Goal: Task Accomplishment & Management: Use online tool/utility

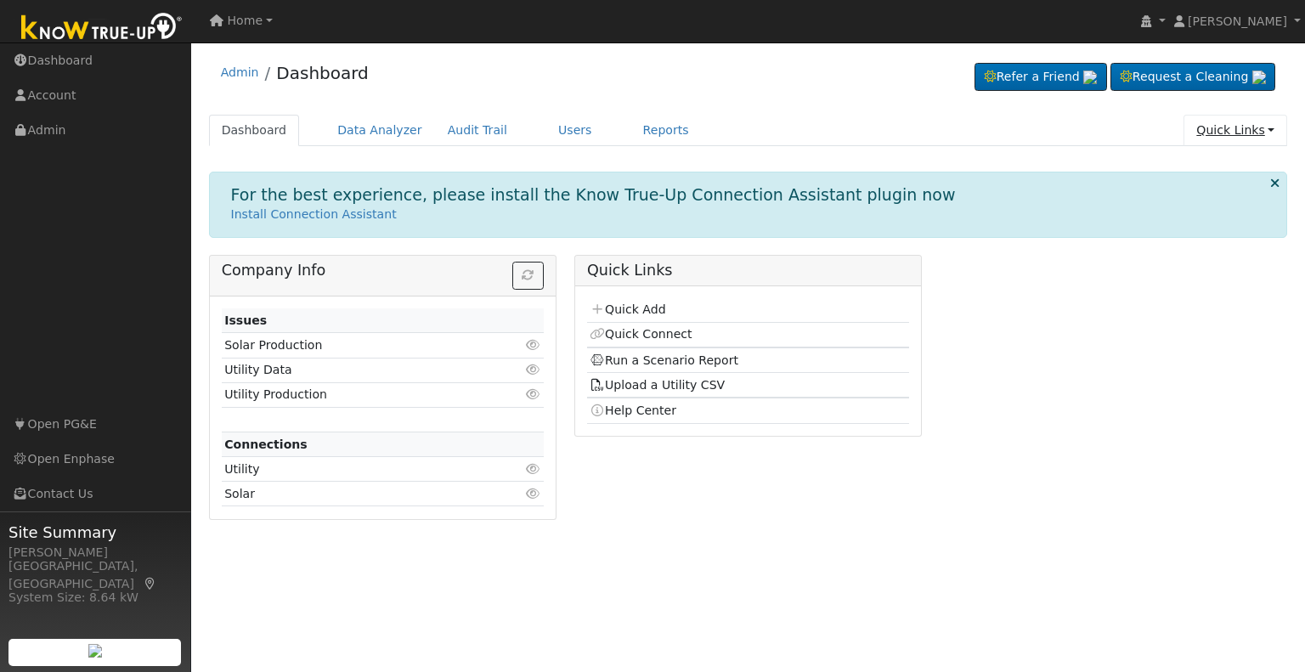
click at [1266, 132] on link "Quick Links" at bounding box center [1236, 130] width 104 height 31
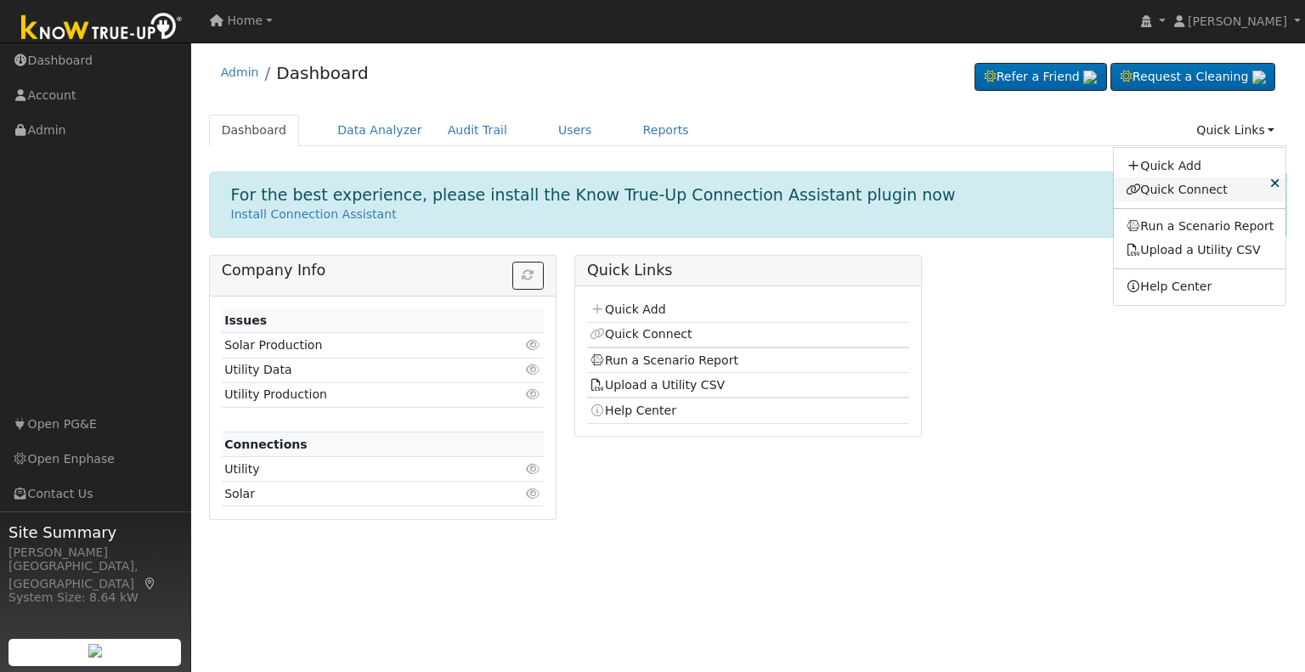
click at [1200, 193] on link "Quick Connect" at bounding box center [1200, 190] width 172 height 24
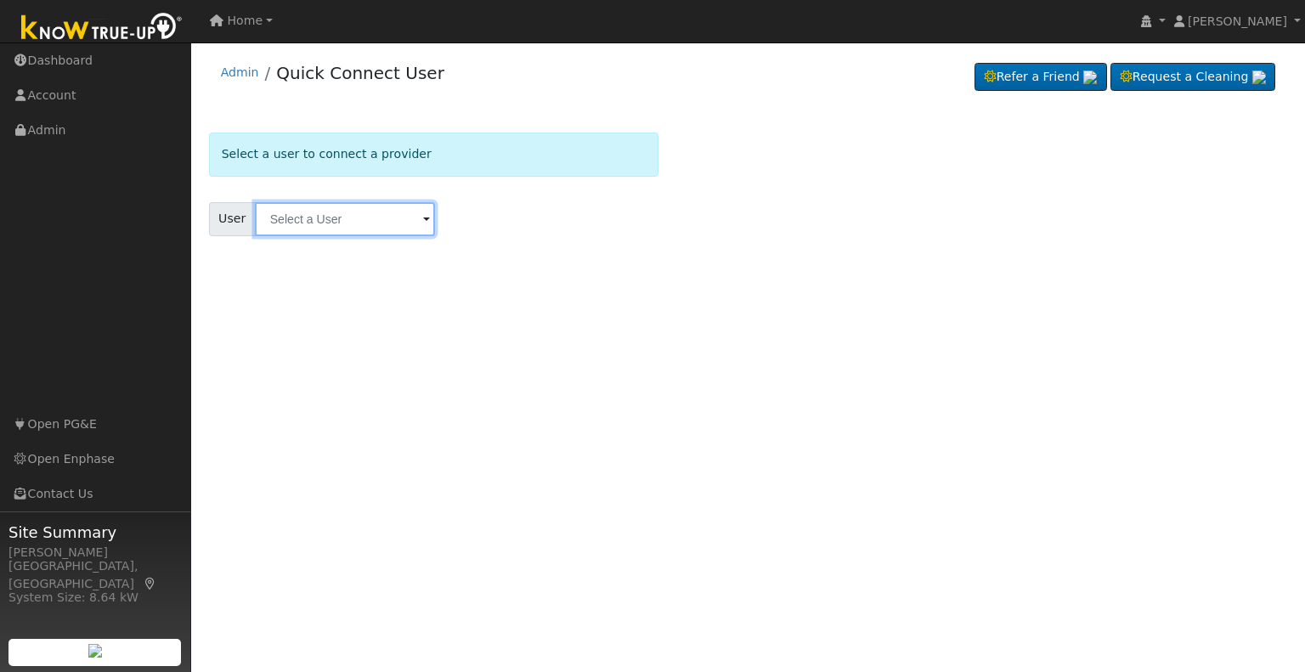
click at [350, 223] on input "text" at bounding box center [345, 219] width 180 height 34
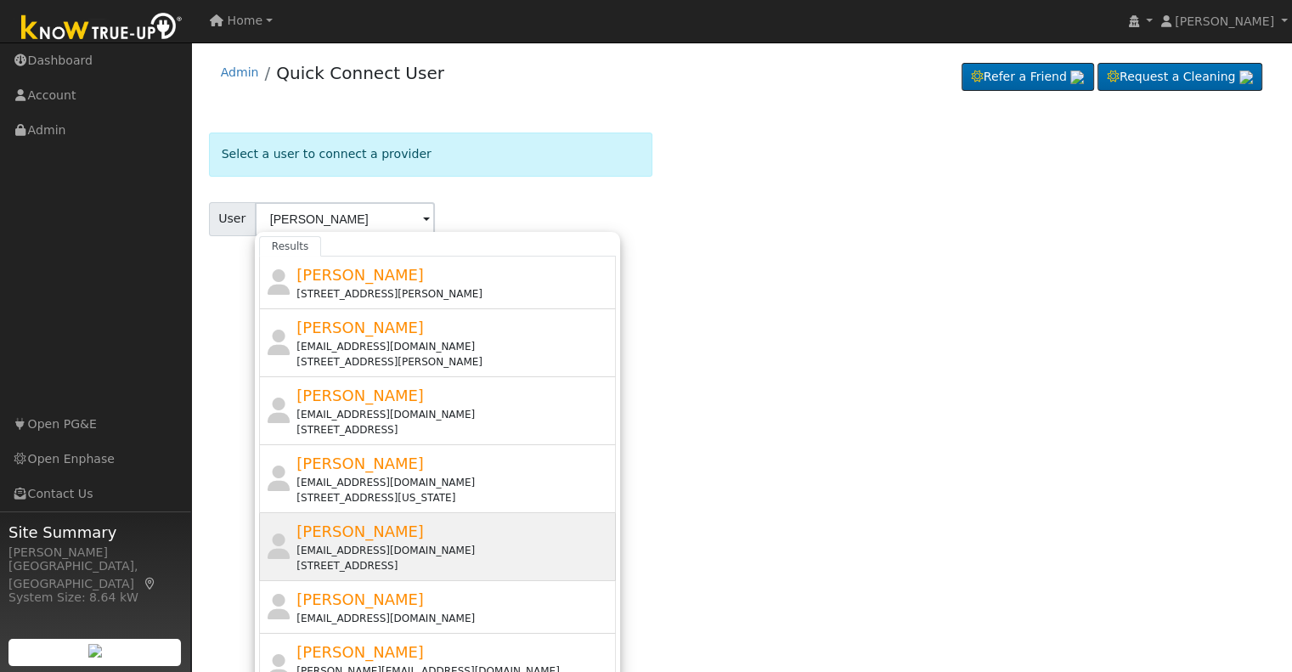
click at [330, 539] on span "[PERSON_NAME]" at bounding box center [360, 532] width 127 height 18
type input "[PERSON_NAME]"
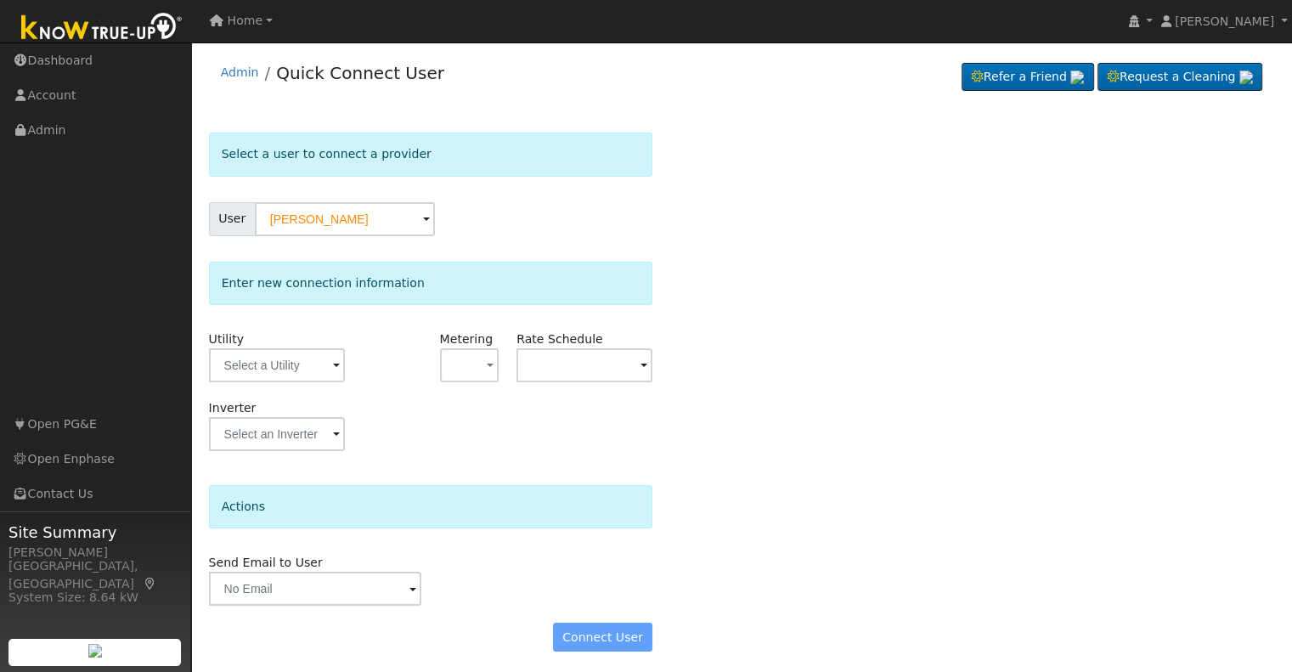
click at [547, 475] on form "Select a user to connect a provider User [PERSON_NAME] Account Default Account …" at bounding box center [431, 401] width 444 height 536
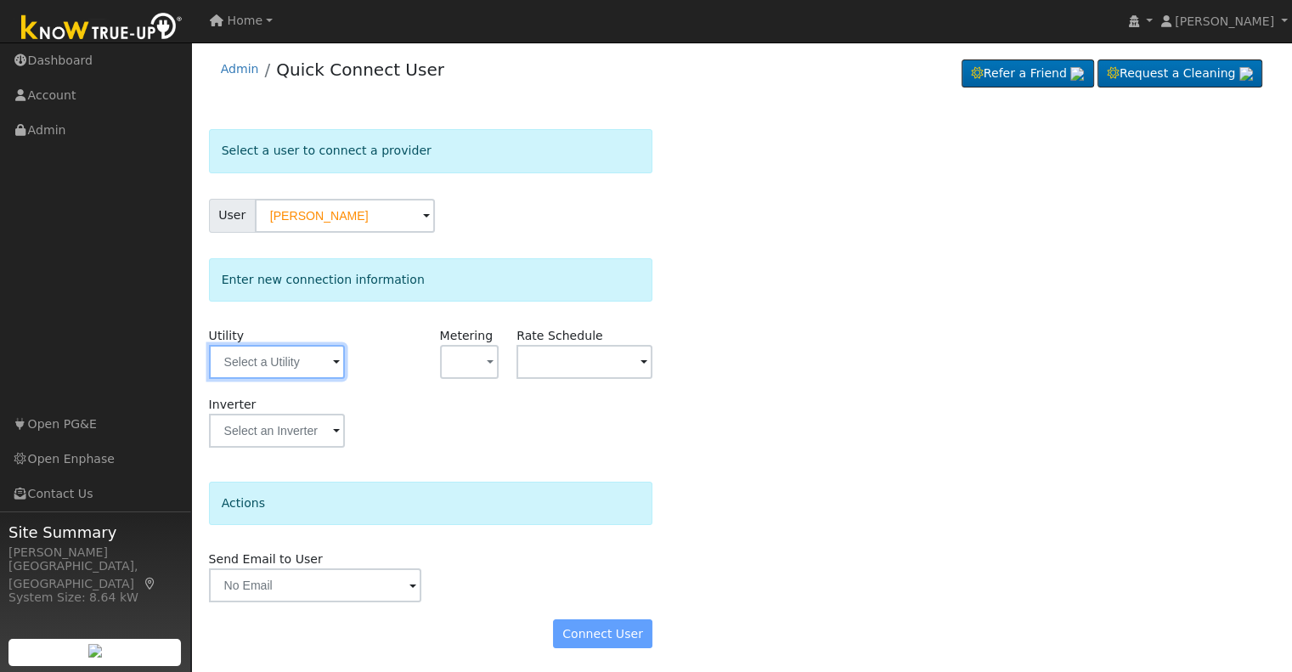
click at [324, 372] on input "text" at bounding box center [277, 362] width 136 height 34
type input "paci"
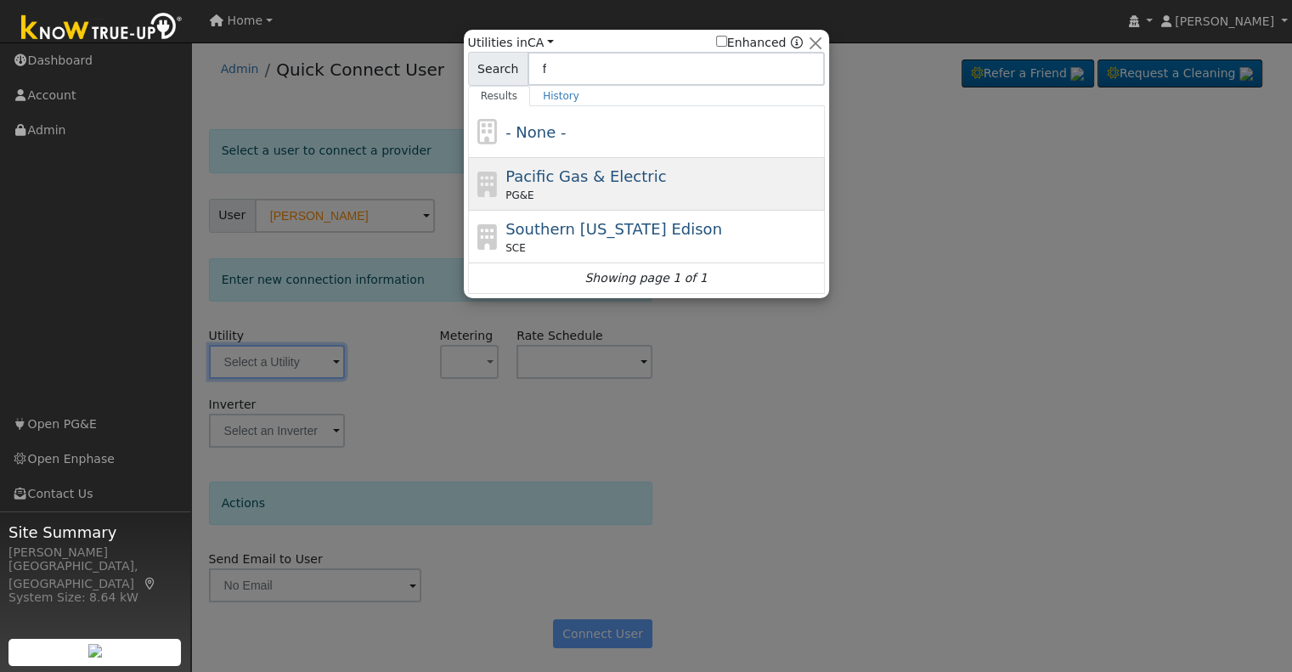
type input "f"
click at [554, 178] on span "Pacific Gas & Electric" at bounding box center [586, 176] width 161 height 18
type input "PG&E"
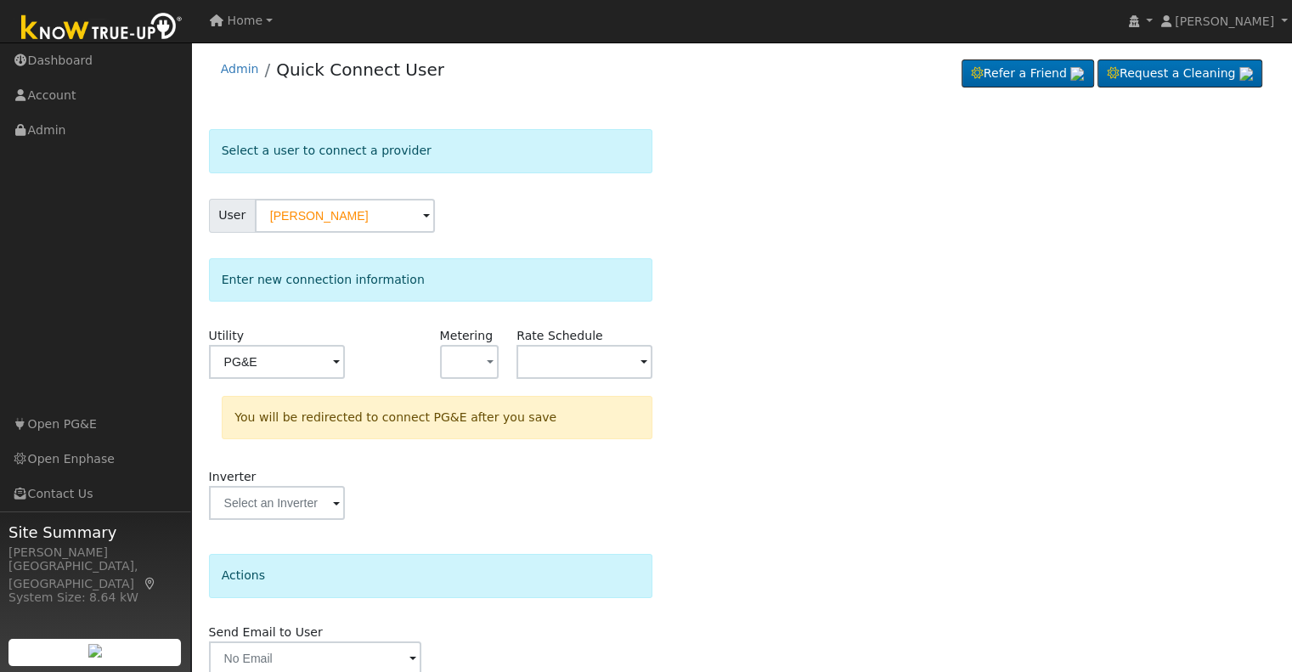
scroll to position [76, 0]
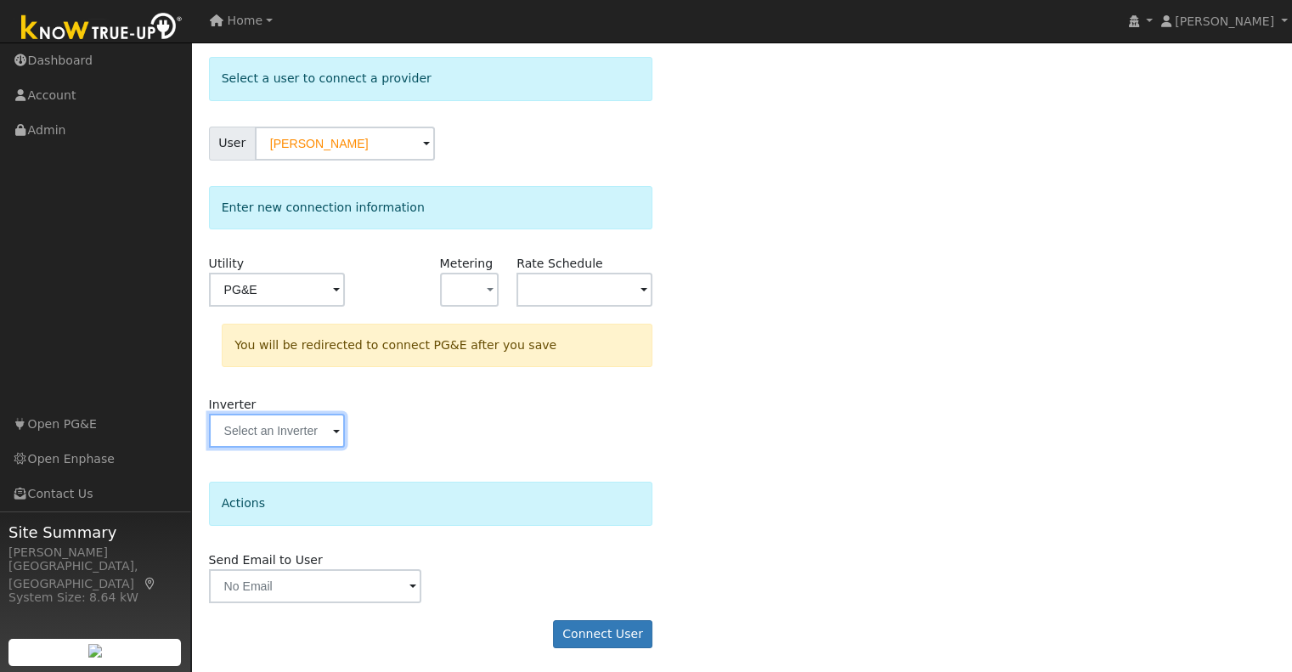
click at [338, 307] on input "text" at bounding box center [277, 290] width 136 height 34
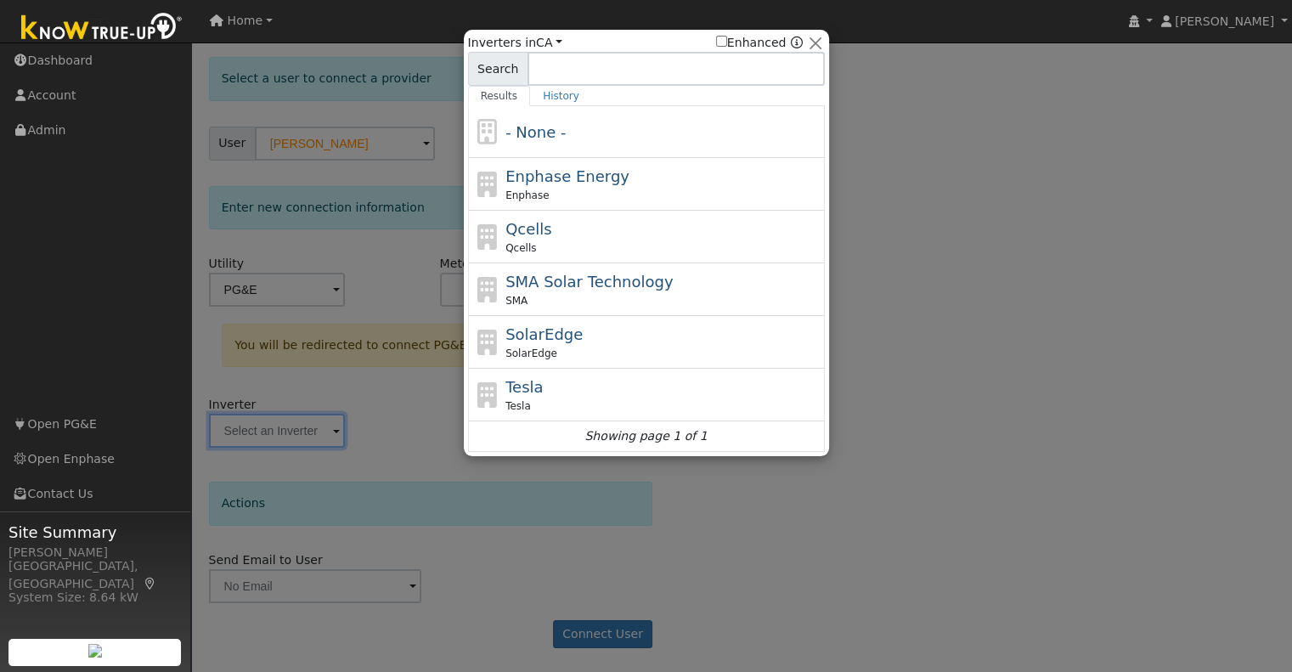
click at [906, 230] on div at bounding box center [646, 336] width 1292 height 672
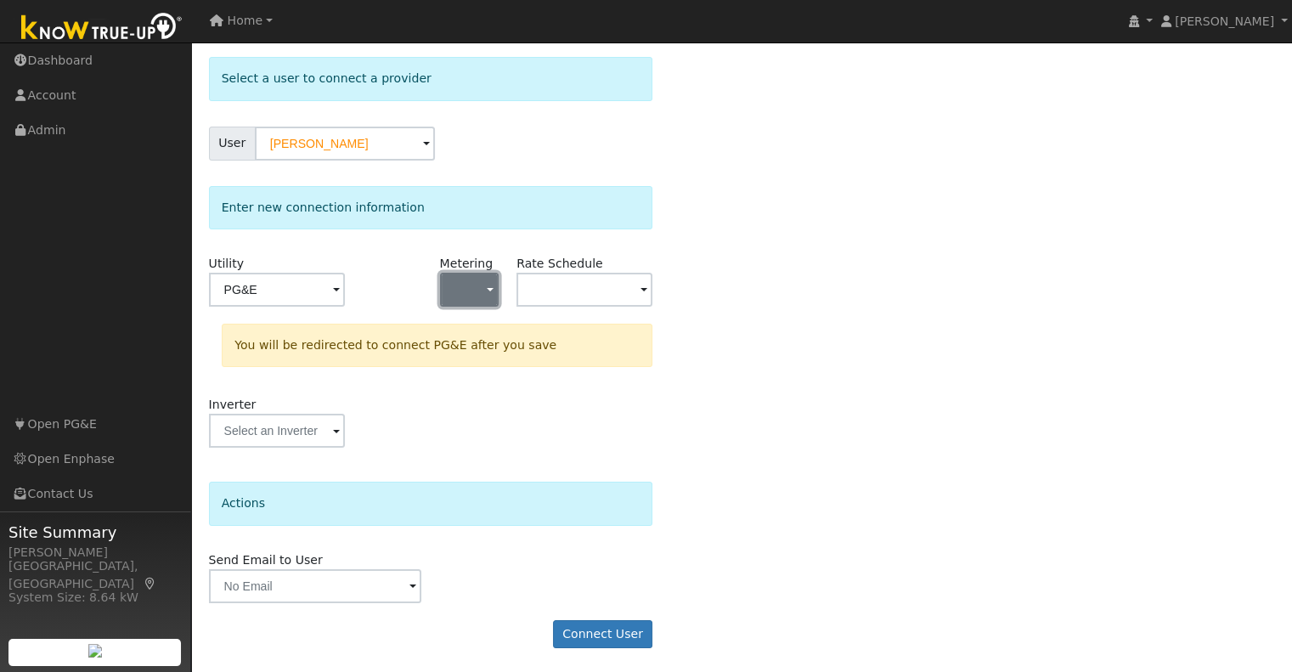
click at [474, 305] on button "button" at bounding box center [469, 290] width 59 height 34
click at [485, 366] on link "NBT" at bounding box center [500, 375] width 118 height 24
click at [345, 295] on input "text" at bounding box center [277, 290] width 136 height 34
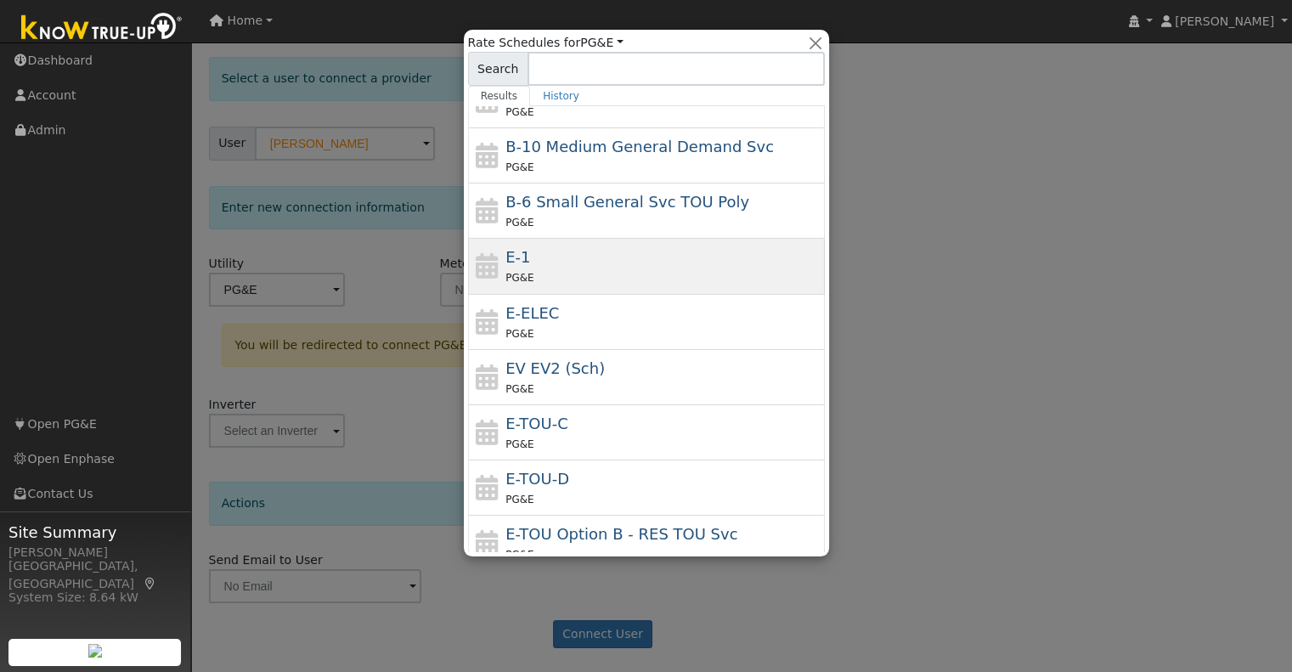
scroll to position [85, 0]
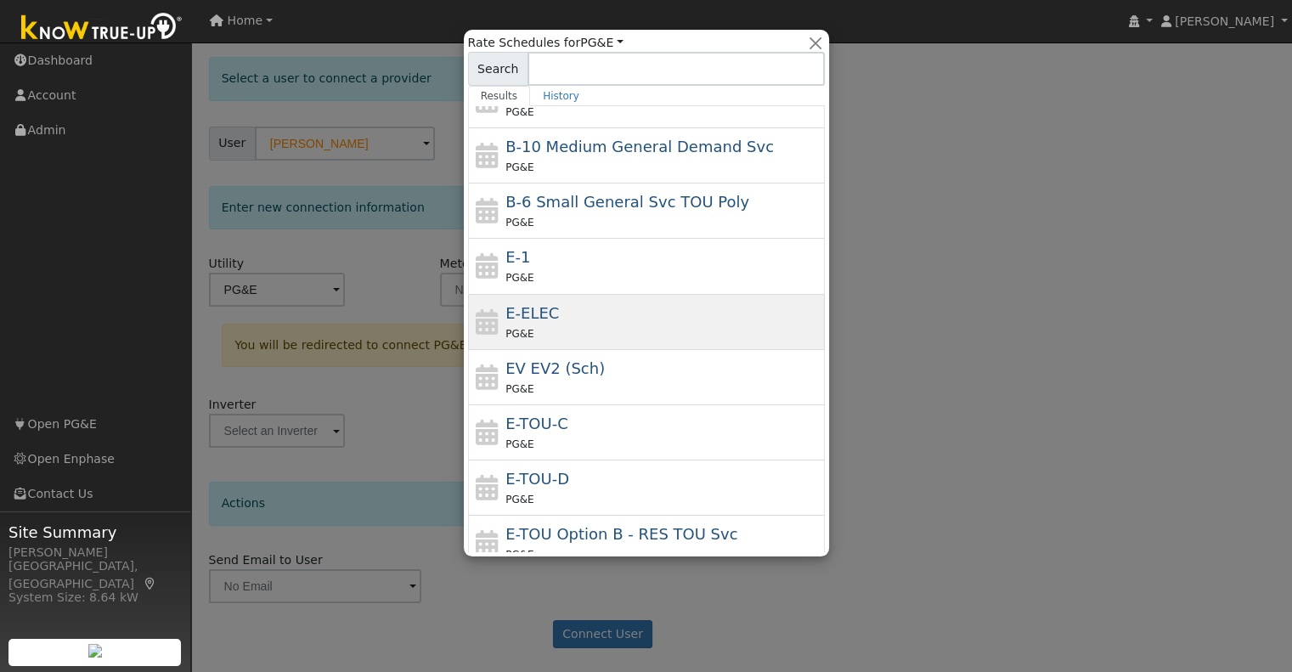
click at [582, 306] on div "E-ELEC PG&E" at bounding box center [663, 322] width 315 height 41
type input "E-ELEC"
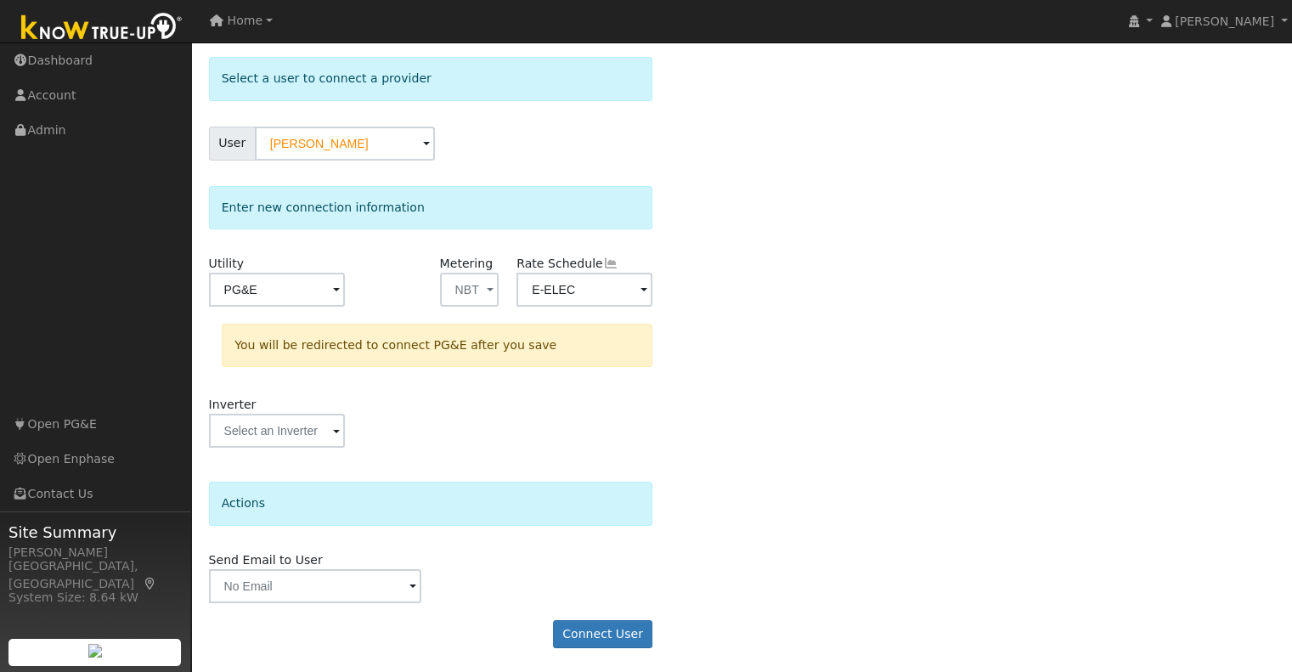
click at [598, 463] on div "Inverter" at bounding box center [431, 430] width 462 height 69
click at [602, 628] on button "Connect User" at bounding box center [603, 634] width 100 height 29
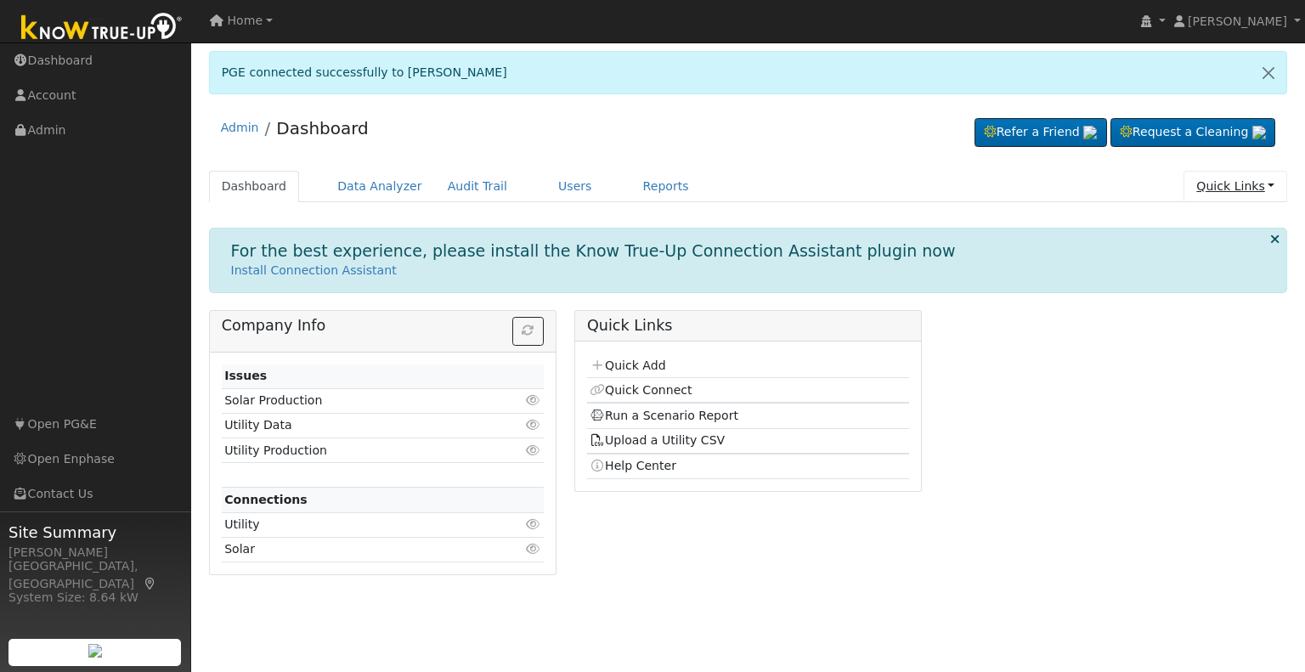
click at [1261, 190] on link "Quick Links" at bounding box center [1236, 186] width 104 height 31
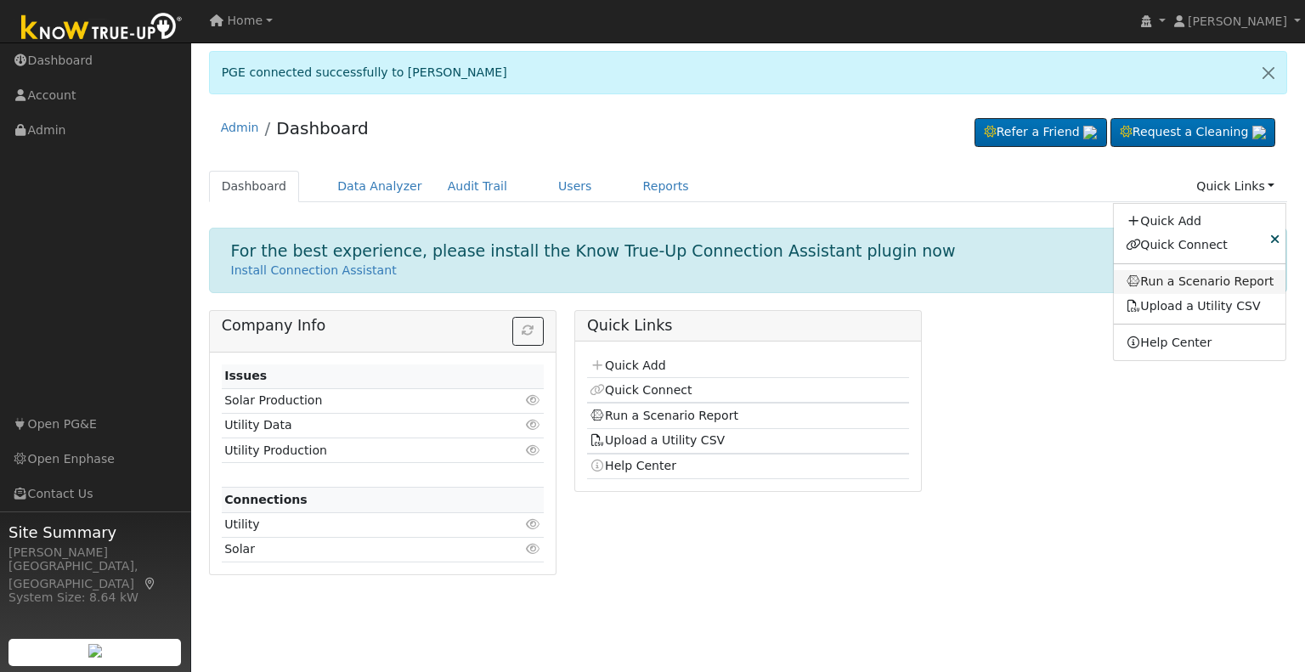
click at [1218, 275] on link "Run a Scenario Report" at bounding box center [1200, 282] width 172 height 24
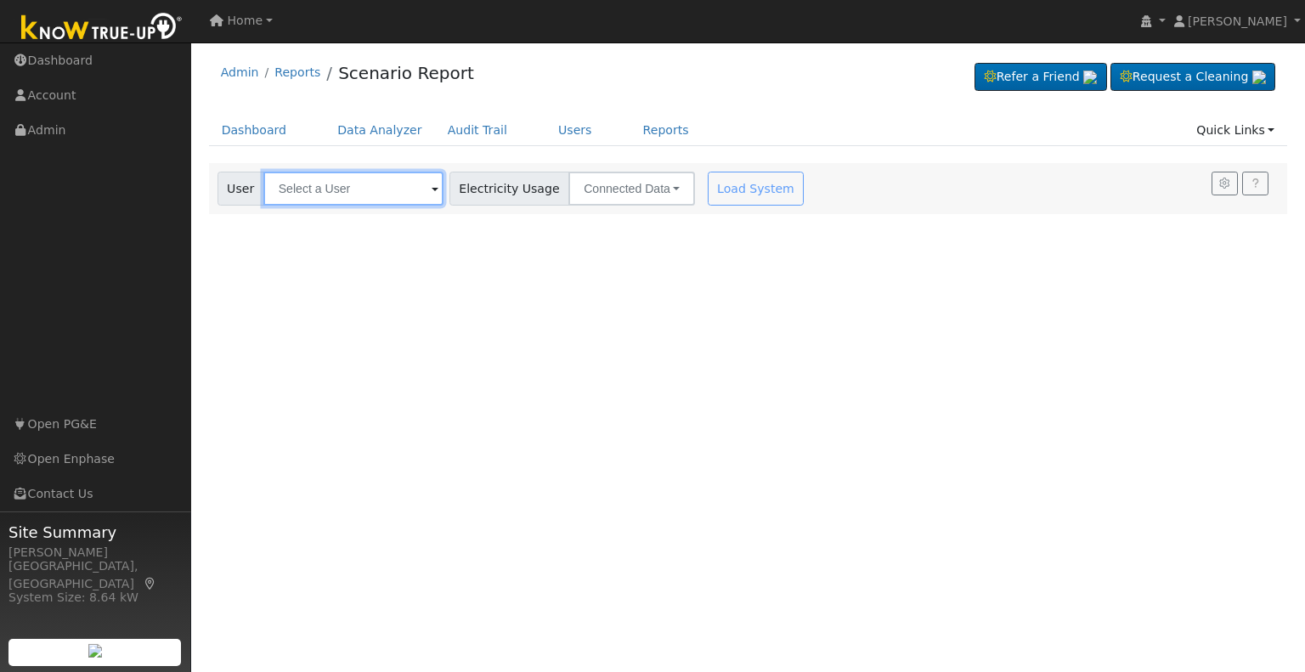
click at [407, 180] on input "text" at bounding box center [353, 189] width 180 height 34
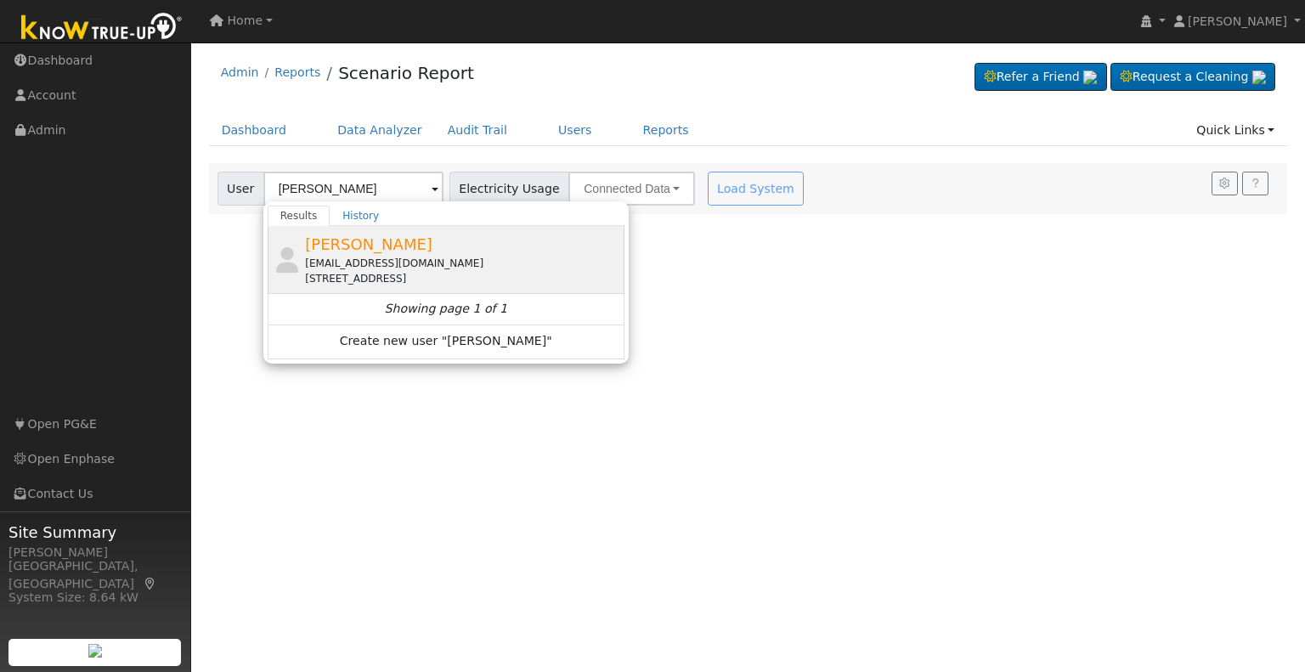
click at [387, 245] on span "Mike Schmidt" at bounding box center [368, 244] width 127 height 18
type input "Mike Schmidt"
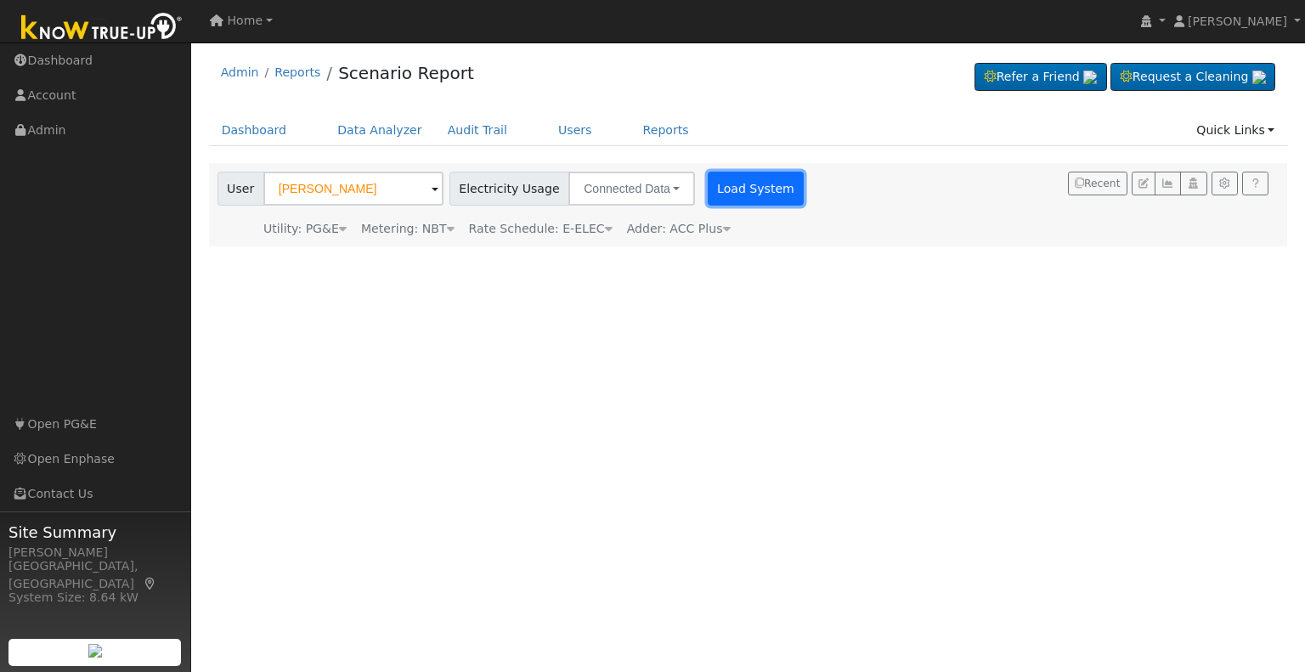
click at [723, 189] on button "Load System" at bounding box center [756, 189] width 97 height 34
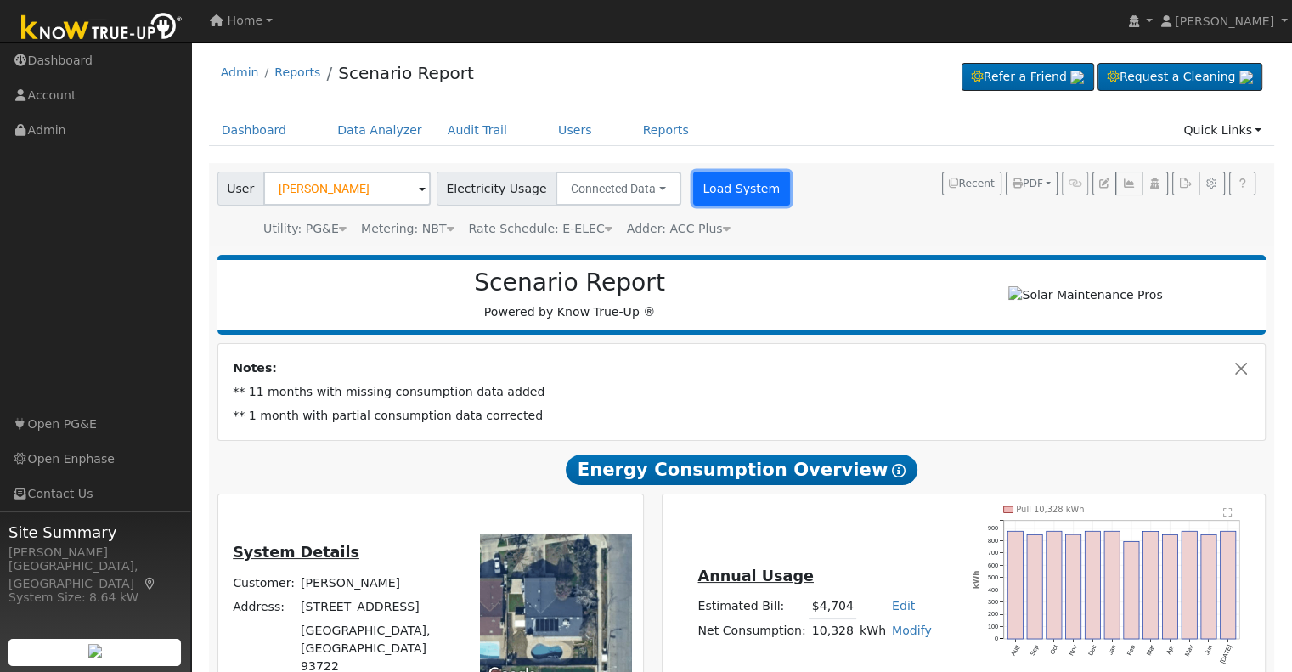
click at [727, 197] on button "Load System" at bounding box center [741, 189] width 97 height 34
click at [736, 189] on button "Load System" at bounding box center [741, 189] width 97 height 34
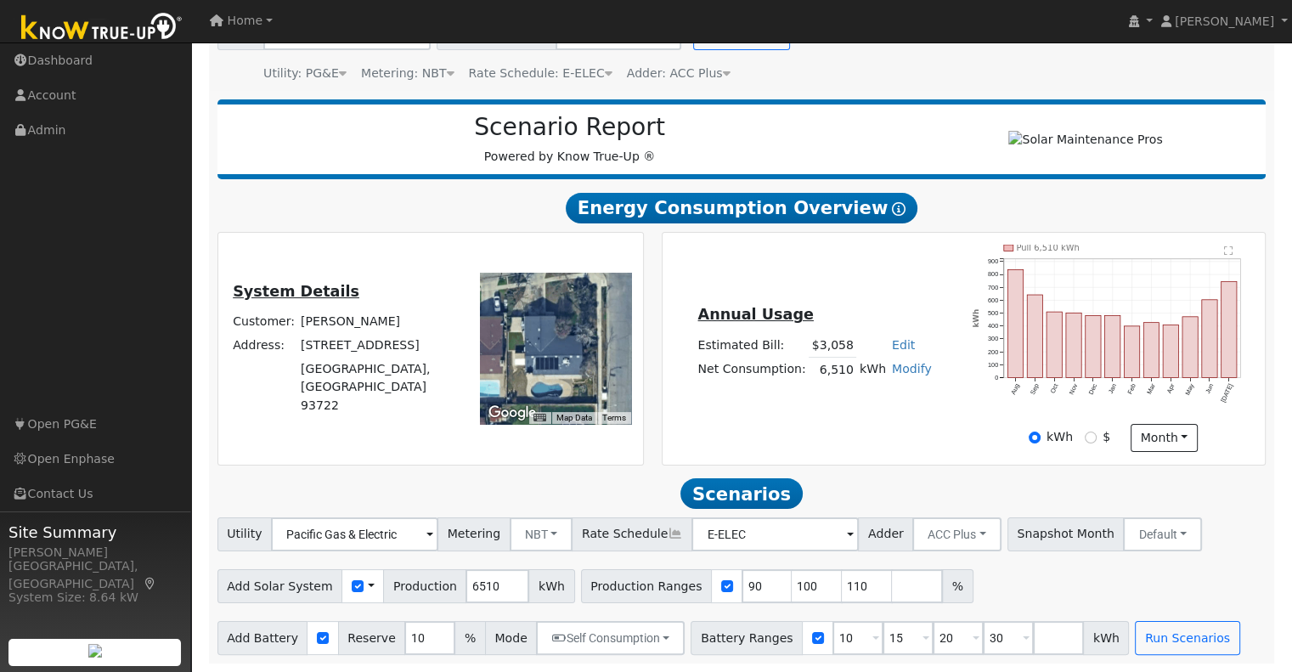
scroll to position [162, 0]
